Goal: Task Accomplishment & Management: Manage account settings

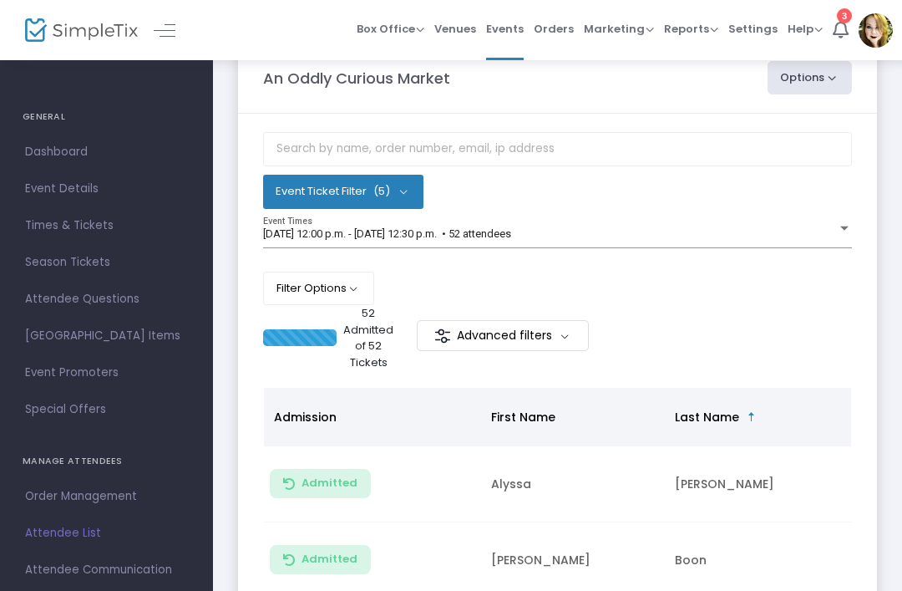
scroll to position [42, 0]
click at [363, 286] on button "Filter Options" at bounding box center [318, 287] width 111 height 33
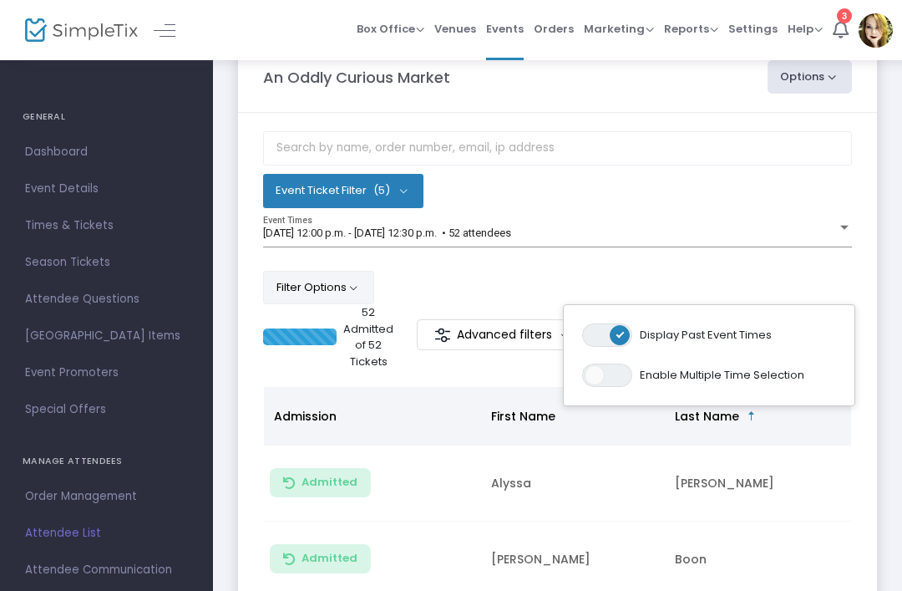
click at [681, 277] on div "Filter Options ON OFF Display Past Event Times ON OFF Enable Multiple Time Sele…" at bounding box center [557, 287] width 589 height 33
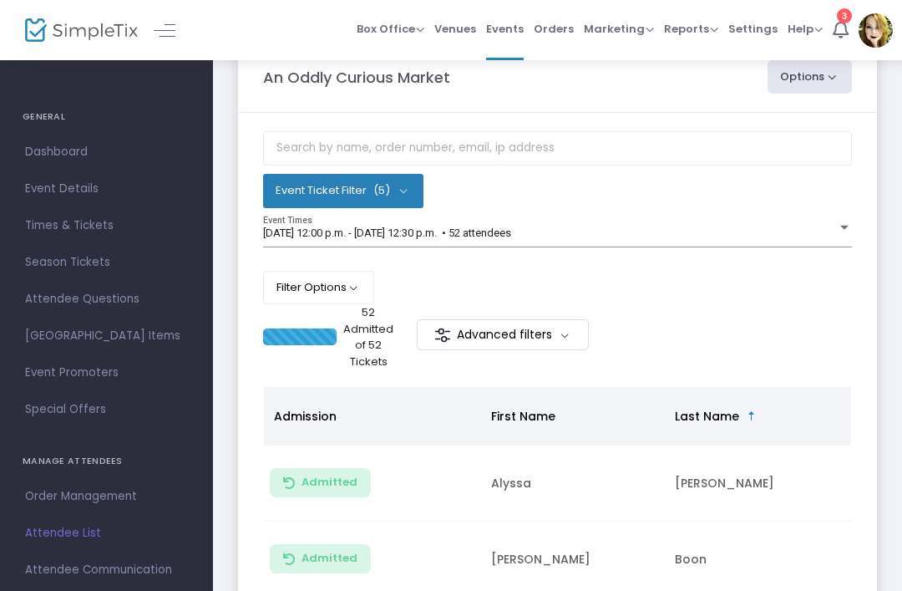
click at [416, 201] on button "Event Ticket Filter (5)" at bounding box center [343, 190] width 160 height 33
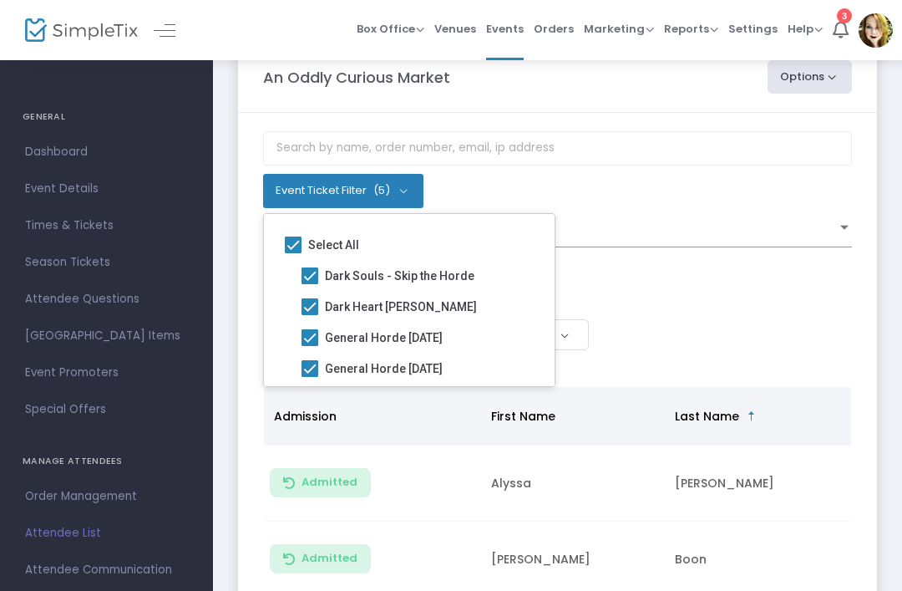
click at [312, 277] on span at bounding box center [310, 275] width 17 height 17
click at [310, 284] on input "Dark Souls - Skip the Horde" at bounding box center [309, 284] width 1 height 1
checkbox input "false"
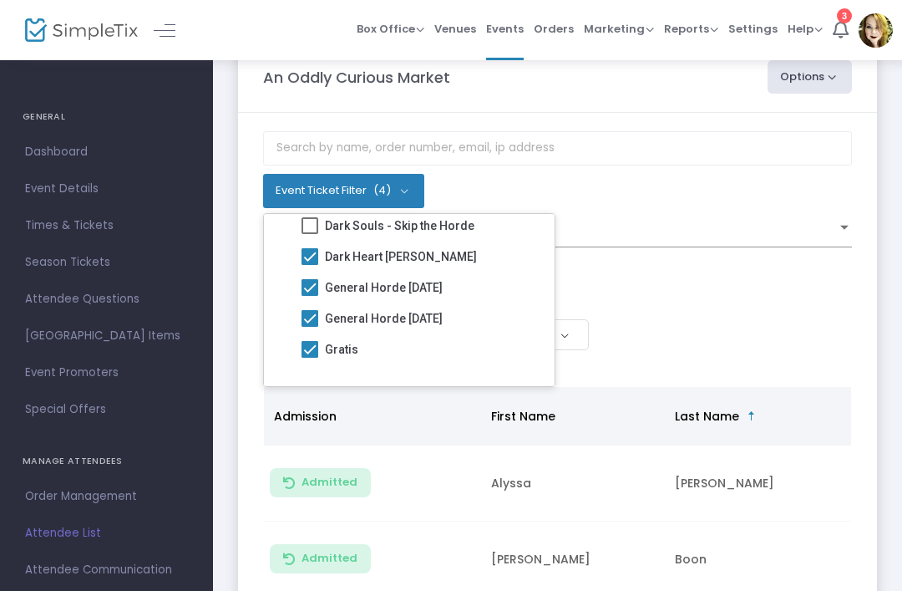
scroll to position [50, 0]
click at [713, 212] on div "Event Ticket Filter (4) Select All Dark Souls - Skip the Horde Dark Heart Keene…" at bounding box center [557, 217] width 589 height 173
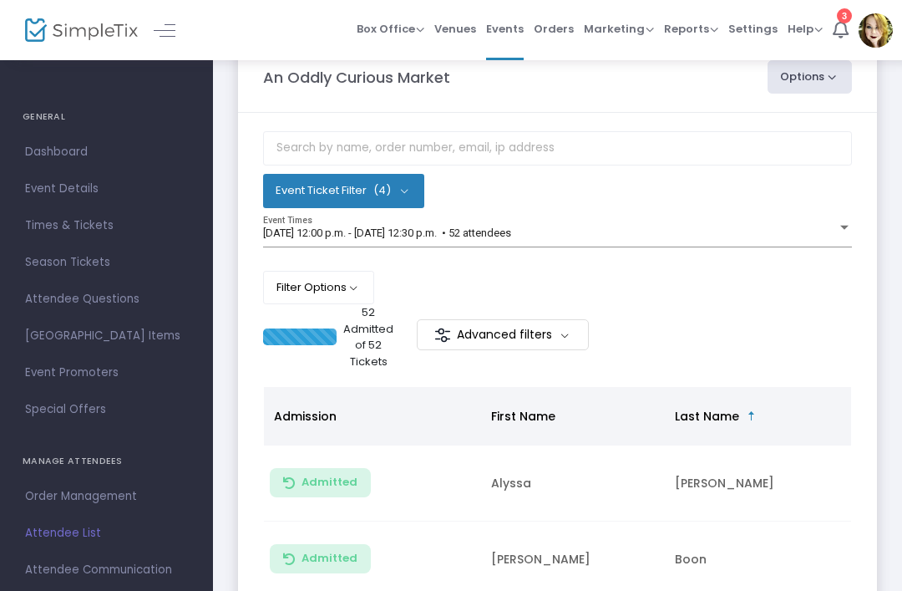
click at [833, 235] on div "2024-09-21 @ 12:00 p.m. - 2024-09-21 @ 12:30 p.m. • 52 attendees" at bounding box center [550, 233] width 574 height 13
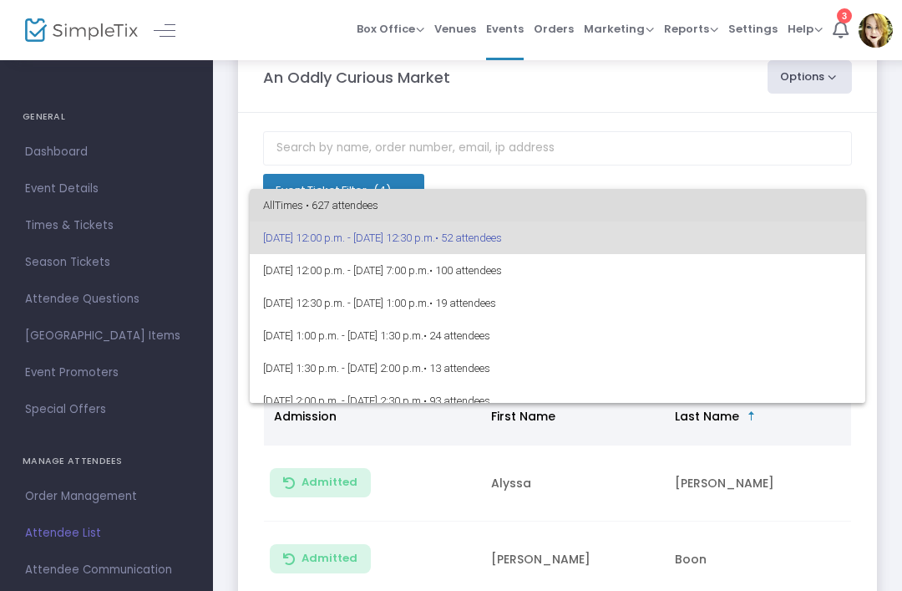
click at [746, 196] on span "All Times • 627 attendees" at bounding box center [557, 205] width 589 height 33
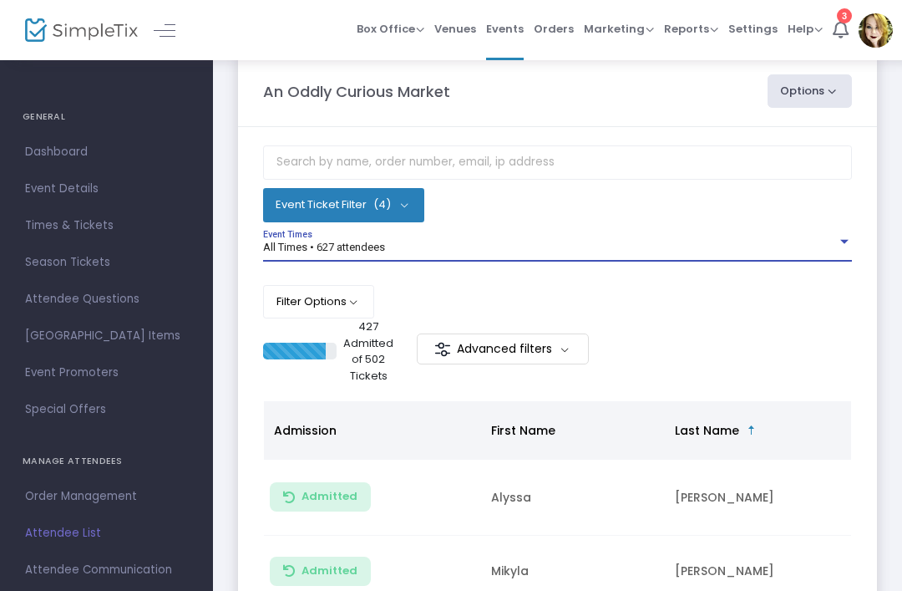
scroll to position [28, 0]
click at [407, 199] on button "Event Ticket Filter (4)" at bounding box center [343, 203] width 161 height 33
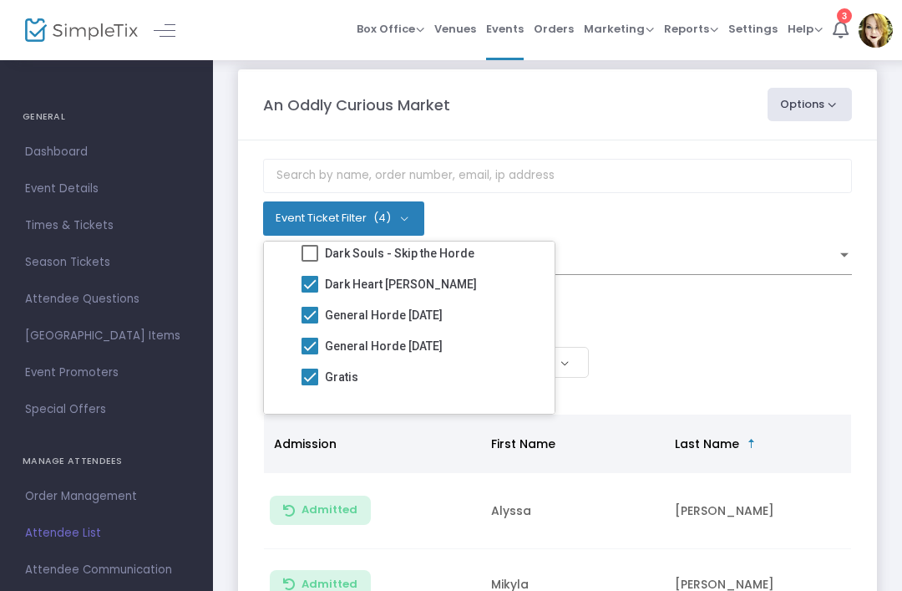
scroll to position [17, 0]
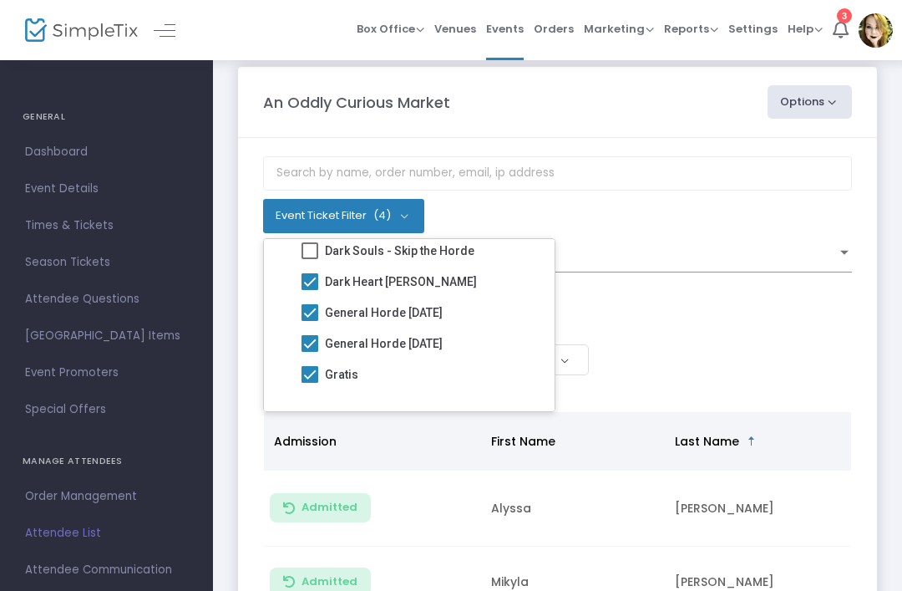
click at [739, 329] on div "Filter Options ON OFF Display Past Event Times ON OFF Enable Multiple Time Sele…" at bounding box center [557, 312] width 589 height 33
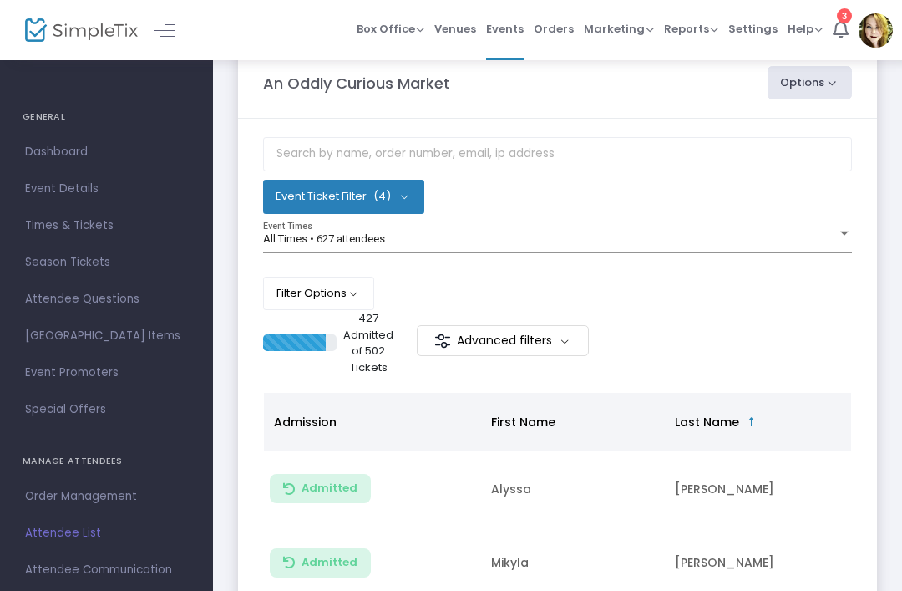
scroll to position [38, 0]
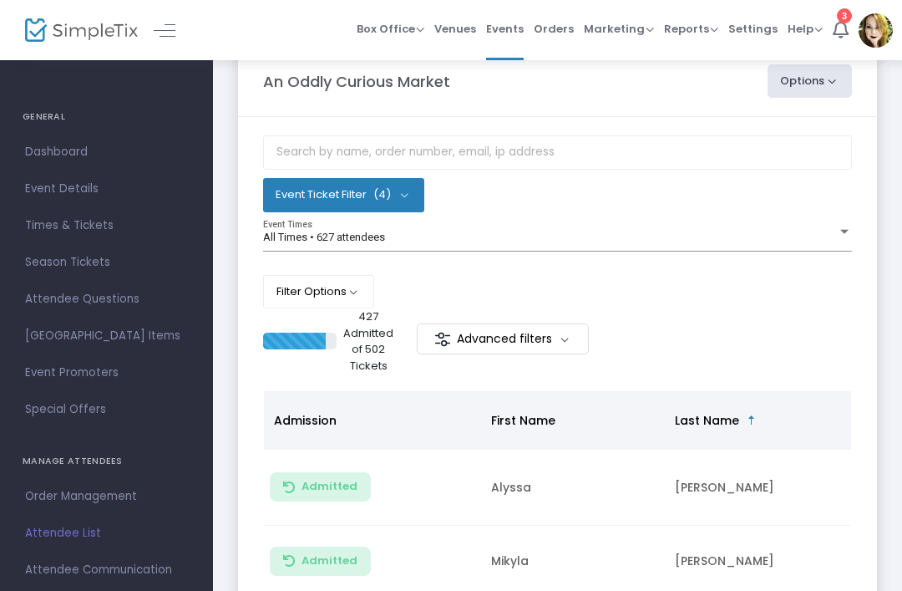
click at [840, 235] on div at bounding box center [844, 232] width 15 height 13
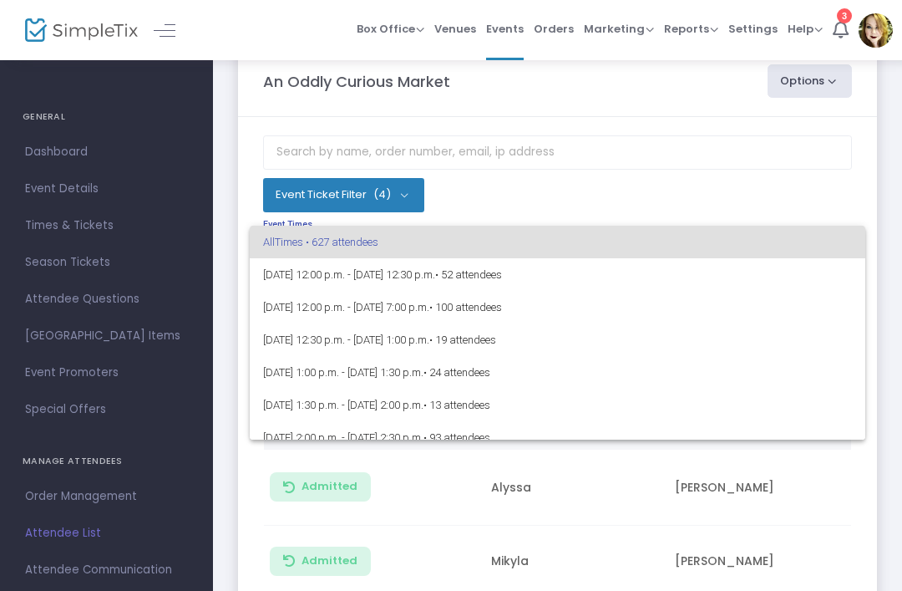
scroll to position [0, 0]
click at [823, 186] on div at bounding box center [451, 295] width 902 height 591
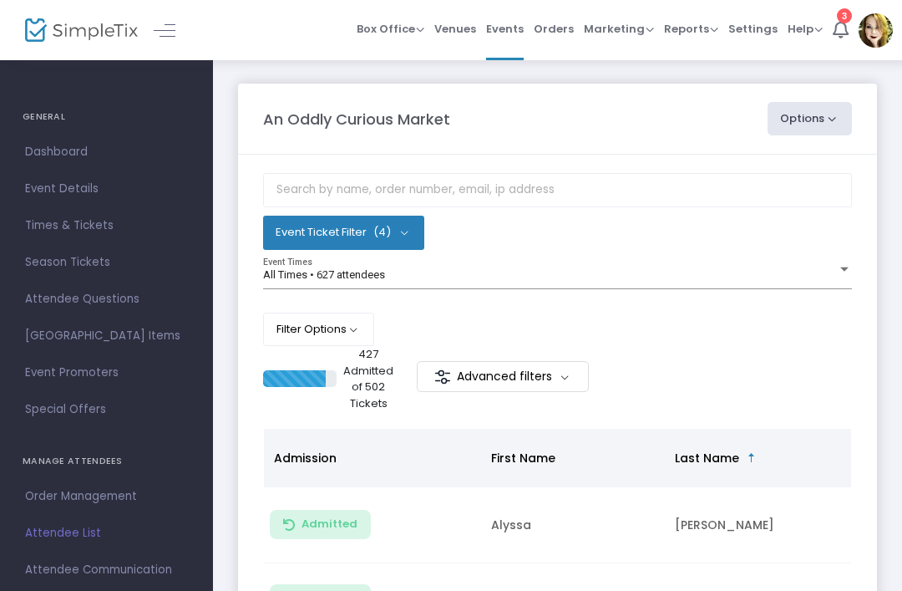
click at [828, 123] on button "Options" at bounding box center [810, 118] width 85 height 33
click at [744, 168] on li "Export List" at bounding box center [765, 168] width 154 height 33
radio input "false"
radio input "true"
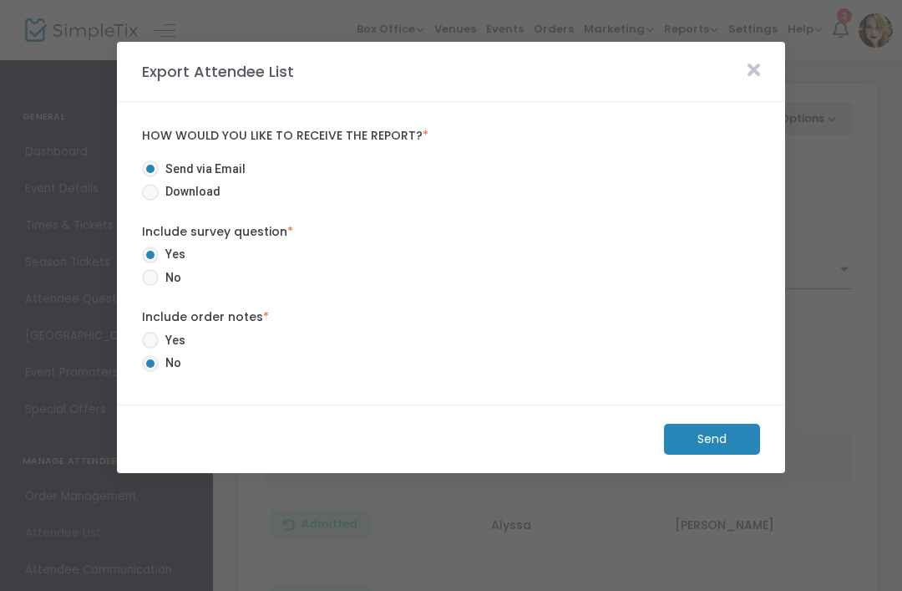
click at [162, 281] on span "No" at bounding box center [170, 278] width 23 height 18
click at [150, 286] on input "No" at bounding box center [150, 286] width 1 height 1
radio input "true"
click at [714, 439] on m-button "Send" at bounding box center [712, 439] width 96 height 31
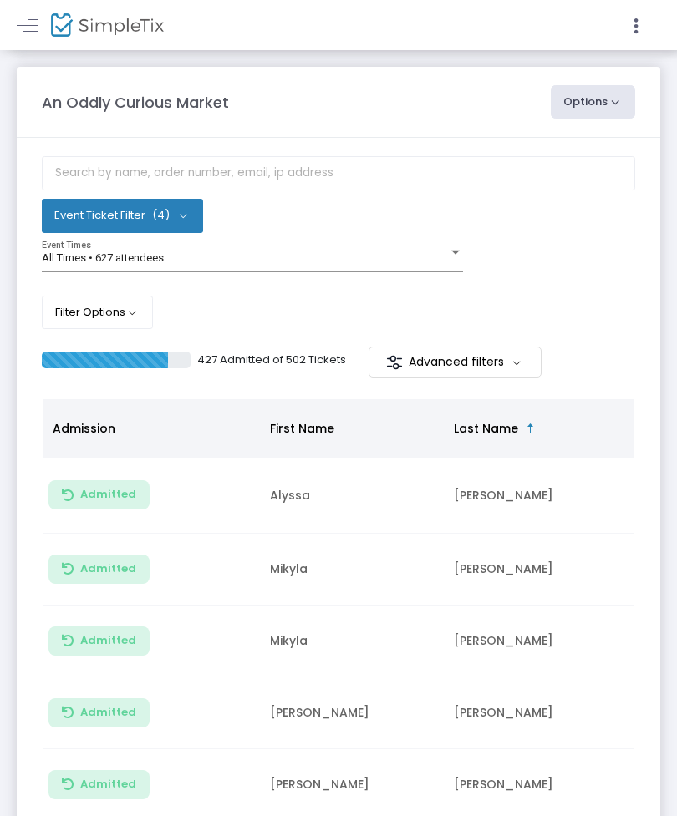
click at [455, 254] on div at bounding box center [455, 252] width 8 height 4
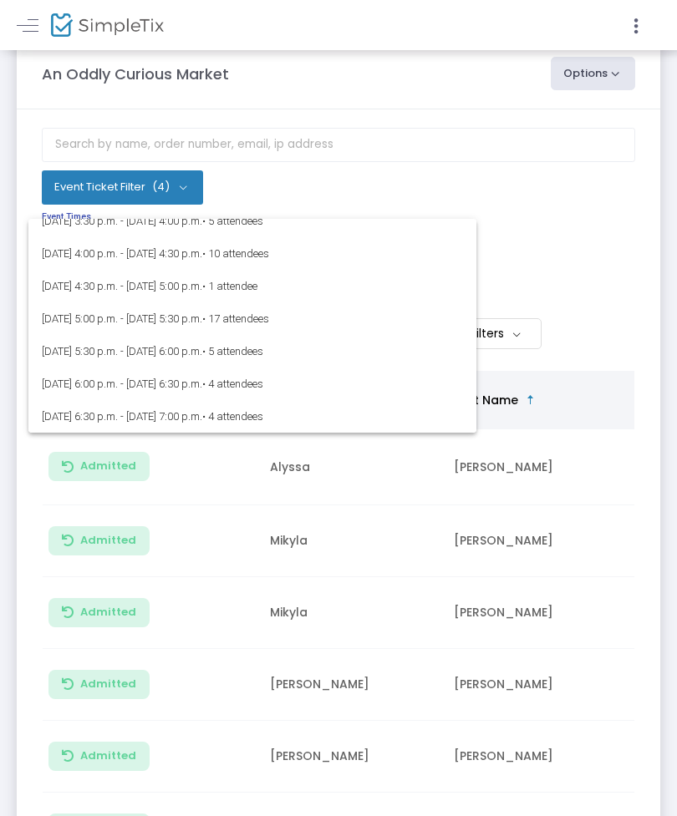
scroll to position [796, 0]
click at [623, 277] on div at bounding box center [338, 408] width 677 height 816
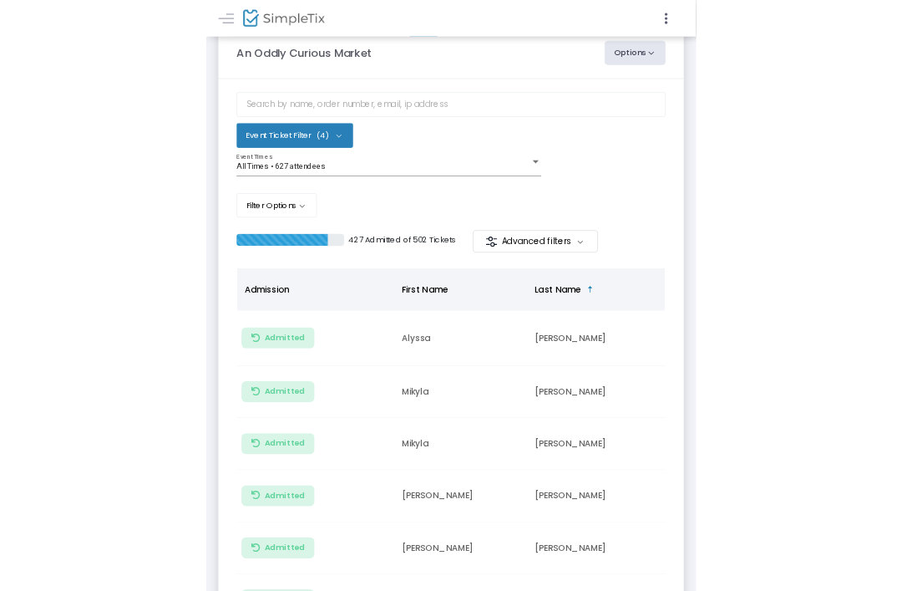
scroll to position [0, 0]
